Goal: Consume media (video, audio)

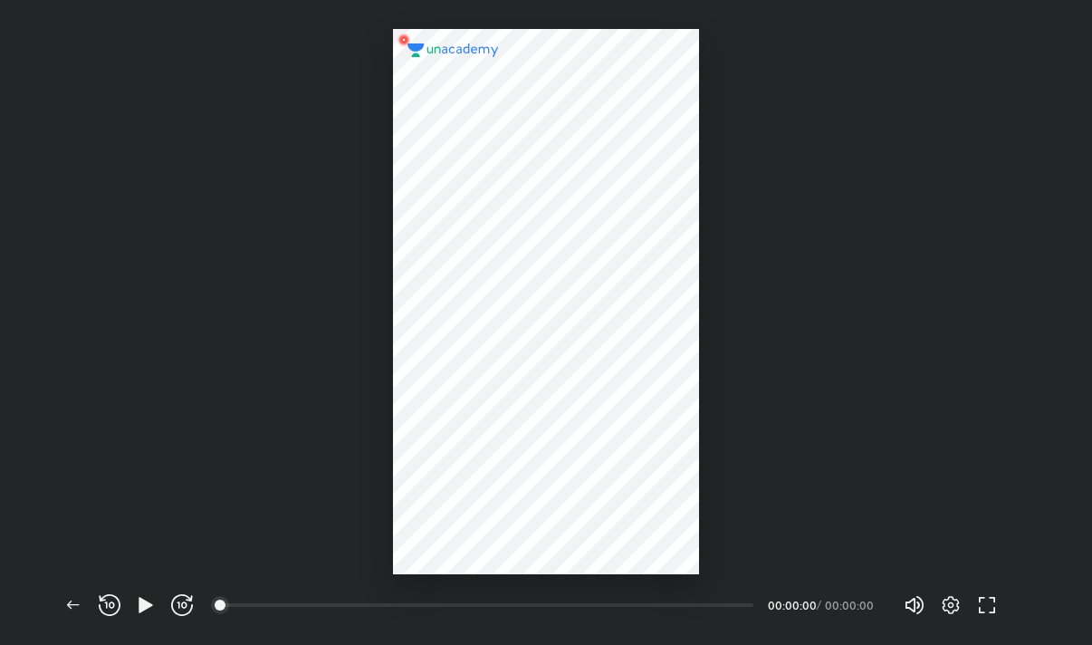
scroll to position [645, 1092]
click at [154, 608] on icon "button" at bounding box center [146, 605] width 22 height 22
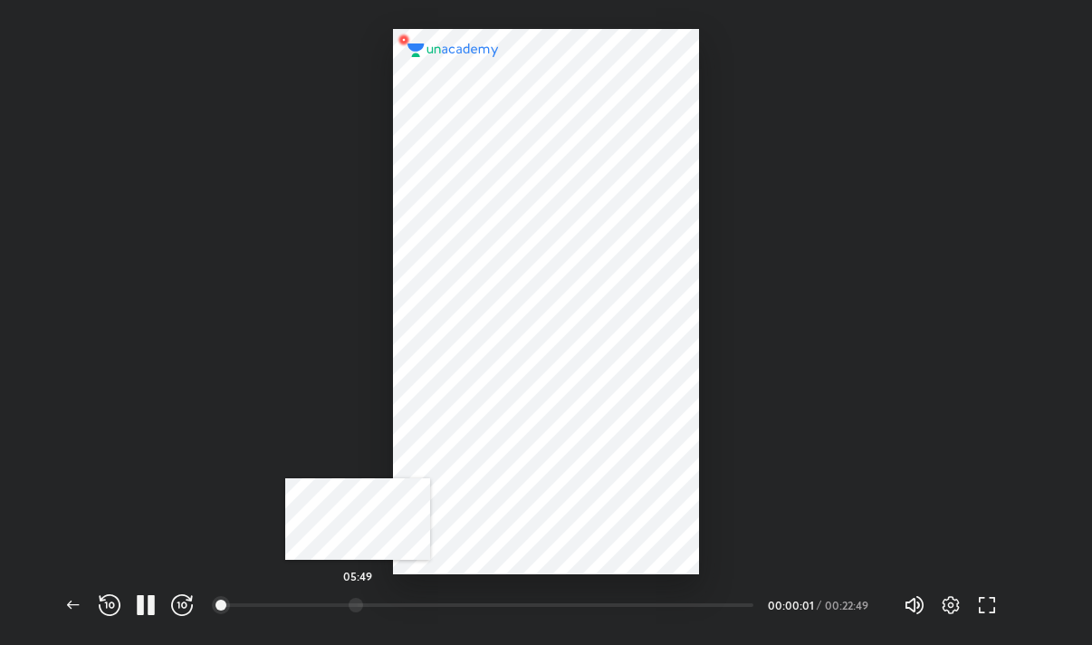
click at [358, 599] on div at bounding box center [356, 605] width 14 height 14
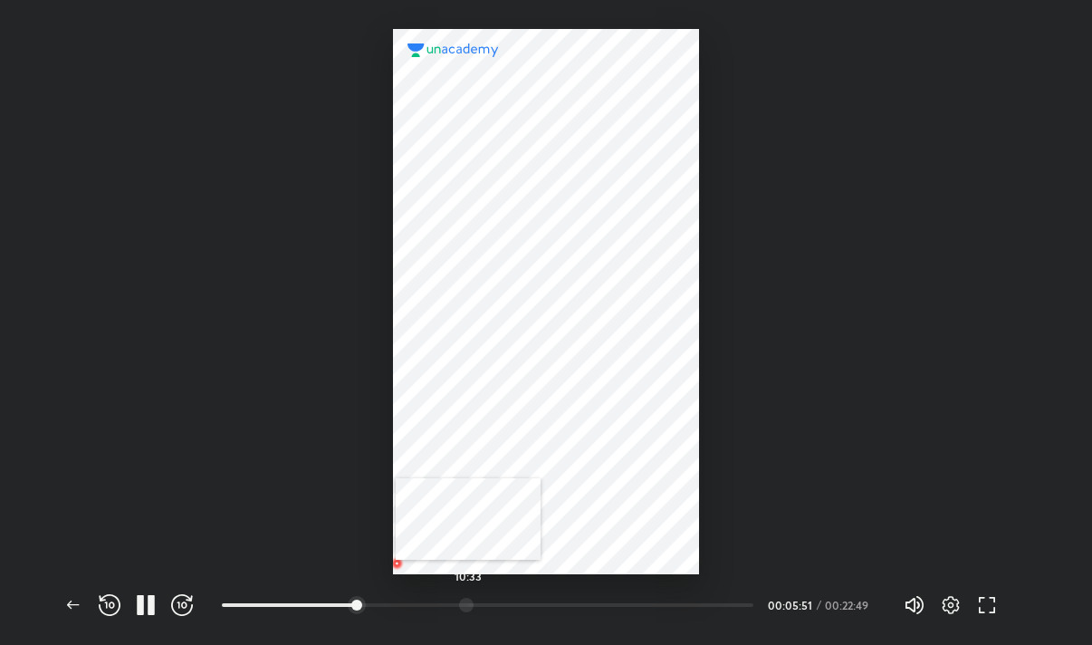
click at [468, 600] on div at bounding box center [466, 605] width 14 height 14
click at [733, 427] on div at bounding box center [546, 287] width 1092 height 574
click at [600, 596] on div "16:13" at bounding box center [488, 605] width 532 height 18
click at [641, 491] on div at bounding box center [546, 301] width 307 height 545
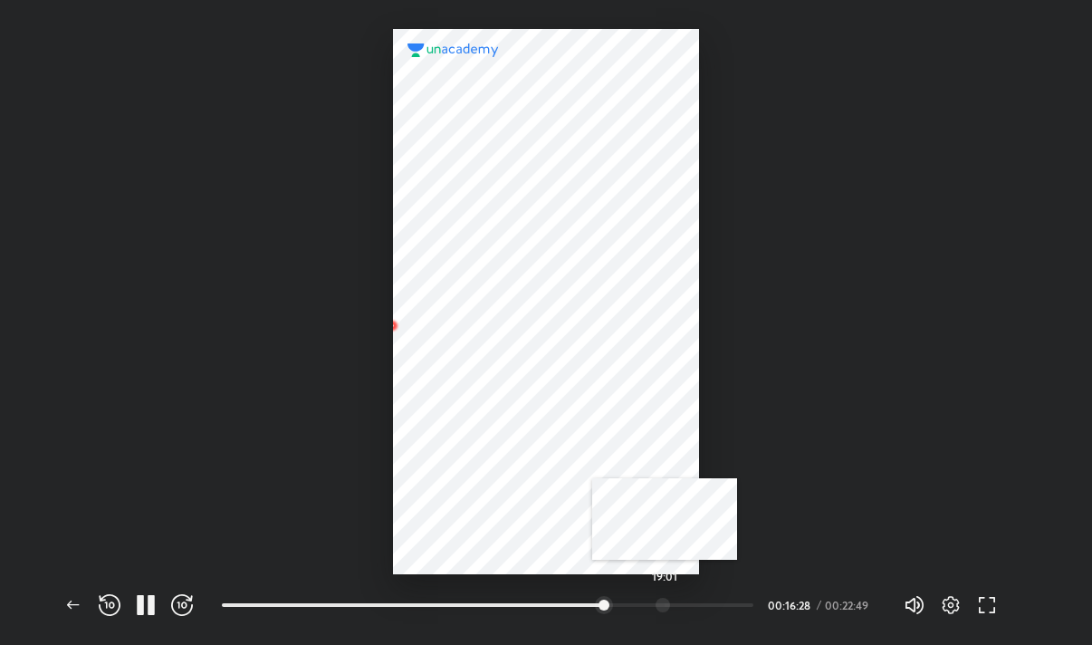
click at [666, 608] on div at bounding box center [663, 605] width 14 height 14
click at [715, 602] on div at bounding box center [712, 605] width 14 height 14
click at [282, 537] on div at bounding box center [546, 287] width 1092 height 574
click at [67, 596] on icon "button" at bounding box center [73, 605] width 22 height 22
